Goal: Task Accomplishment & Management: Use online tool/utility

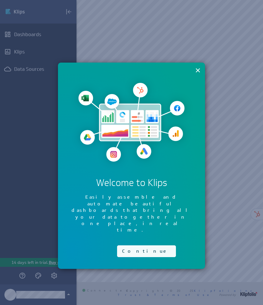
click at [139, 246] on button "Continue" at bounding box center [146, 252] width 59 height 12
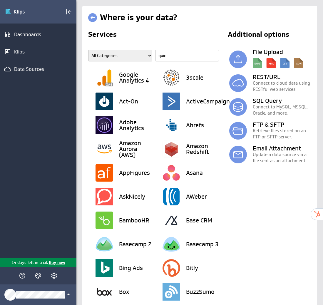
type input "quick"
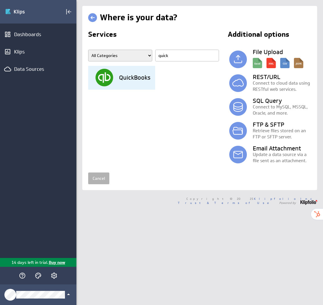
click at [140, 72] on div "QuickBooks" at bounding box center [126, 78] width 60 height 24
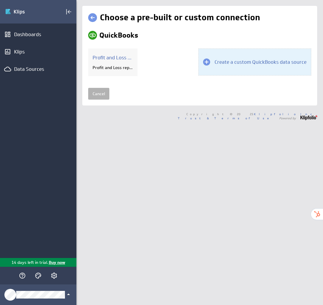
click at [208, 63] on div at bounding box center [206, 62] width 7 height 7
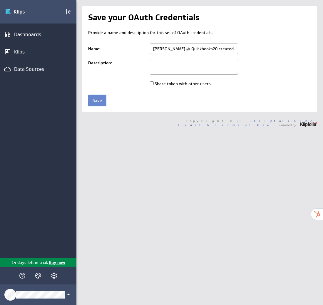
click at [95, 100] on input "Save" at bounding box center [97, 101] width 18 height 12
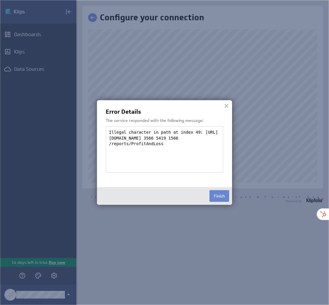
click at [217, 194] on button "Finish" at bounding box center [220, 196] width 20 height 12
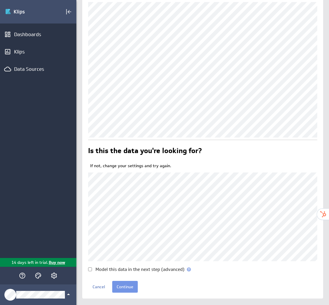
scroll to position [37, 0]
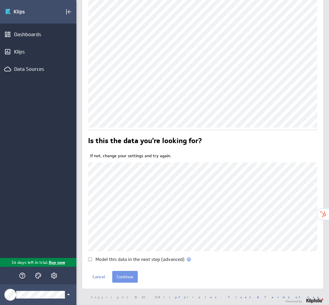
click at [90, 260] on input "Model this data in the next step (advanced)" at bounding box center [90, 260] width 4 height 4
checkbox input "false"
click at [122, 280] on input "Continue" at bounding box center [125, 277] width 26 height 12
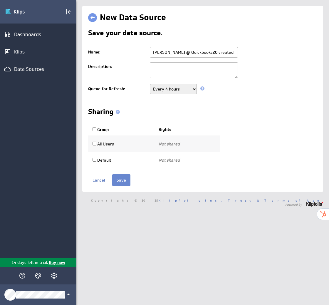
click at [119, 181] on input "Save" at bounding box center [121, 180] width 18 height 12
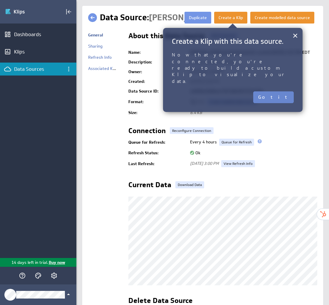
click at [279, 91] on button "Got it" at bounding box center [273, 97] width 41 height 12
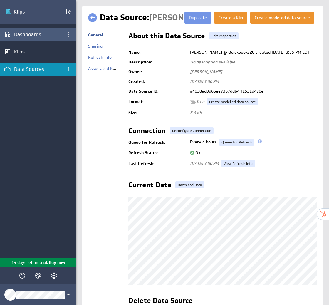
click at [24, 31] on div "Dashboards" at bounding box center [38, 34] width 48 height 6
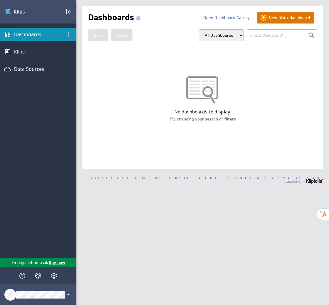
click at [274, 20] on button "New blank dashboard" at bounding box center [285, 18] width 57 height 12
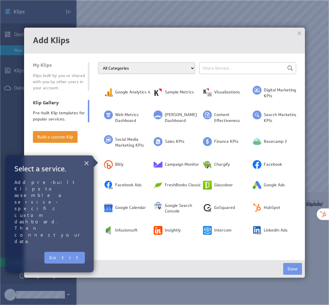
click at [84, 165] on button "×" at bounding box center [87, 163] width 6 height 12
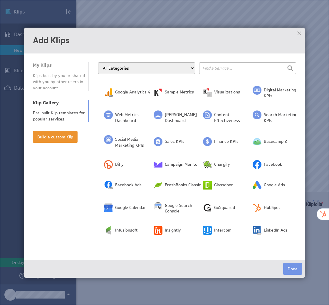
click at [300, 36] on div at bounding box center [299, 33] width 9 height 9
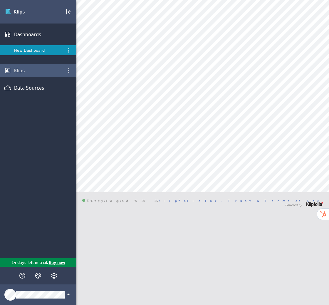
click at [23, 74] on div "Klips" at bounding box center [38, 70] width 76 height 13
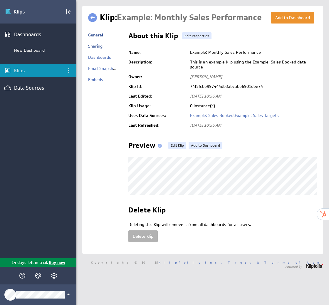
click at [97, 45] on link "Sharing" at bounding box center [95, 46] width 14 height 5
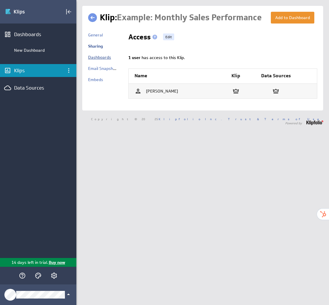
click at [106, 59] on link "Dashboards" at bounding box center [99, 57] width 23 height 5
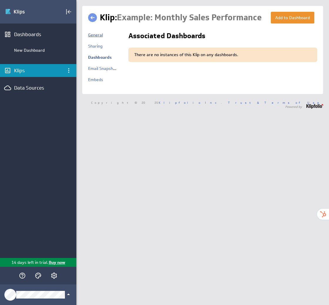
click at [92, 35] on link "General" at bounding box center [95, 34] width 15 height 5
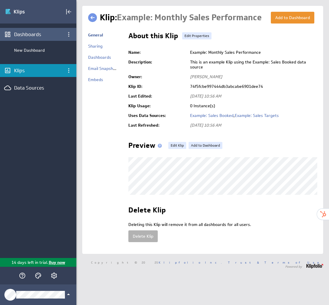
click at [32, 31] on div "Dashboards" at bounding box center [38, 34] width 76 height 13
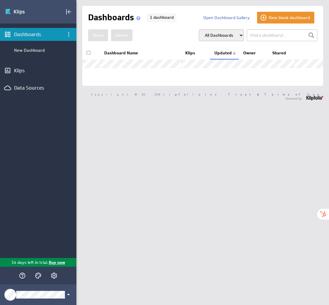
click at [33, 79] on div "Dashboards New Dashboard Klips Data Sources" at bounding box center [38, 141] width 76 height 235
click at [33, 84] on div "Data Sources" at bounding box center [38, 87] width 76 height 13
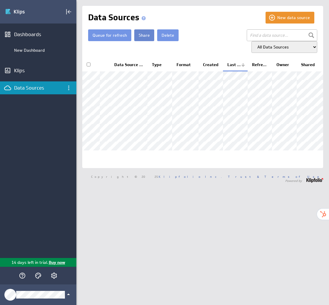
click at [146, 37] on button "Share" at bounding box center [144, 35] width 20 height 12
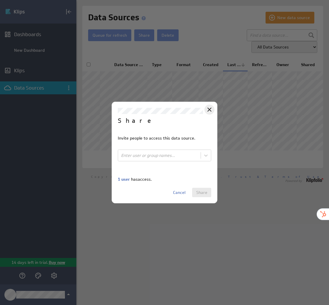
click at [207, 109] on icon "Close" at bounding box center [209, 109] width 7 height 7
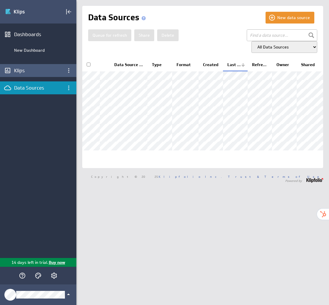
click at [21, 70] on div "Klips" at bounding box center [38, 70] width 48 height 6
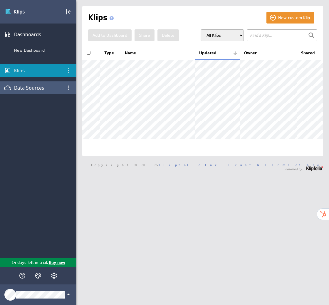
click at [23, 89] on div "Data Sources" at bounding box center [38, 88] width 48 height 6
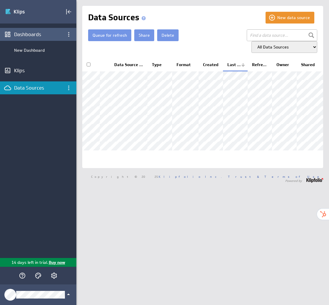
click at [41, 29] on div "Dashboards" at bounding box center [38, 34] width 76 height 13
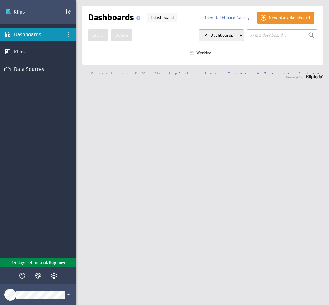
click at [21, 70] on div "Data Sources" at bounding box center [38, 69] width 48 height 6
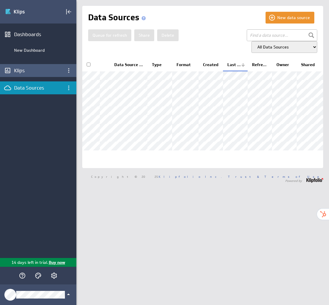
click at [23, 66] on div "Klips" at bounding box center [38, 70] width 76 height 13
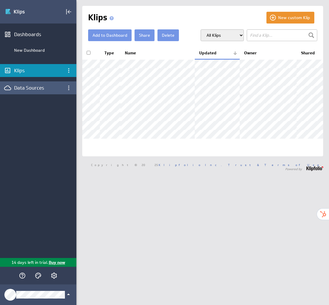
click at [51, 85] on div "Data Sources" at bounding box center [38, 88] width 48 height 6
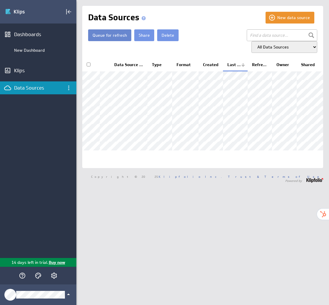
click at [114, 36] on button "Queue for refresh" at bounding box center [109, 35] width 43 height 12
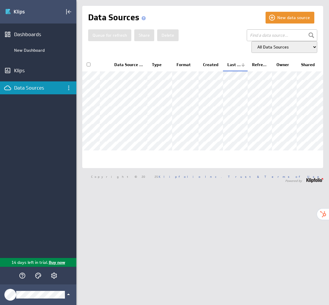
click at [269, 48] on select "All Data Sources My Data Sources All Modelled Data Sources My Modelled Data Sou…" at bounding box center [285, 47] width 66 height 12
